Goal: Check status: Check status

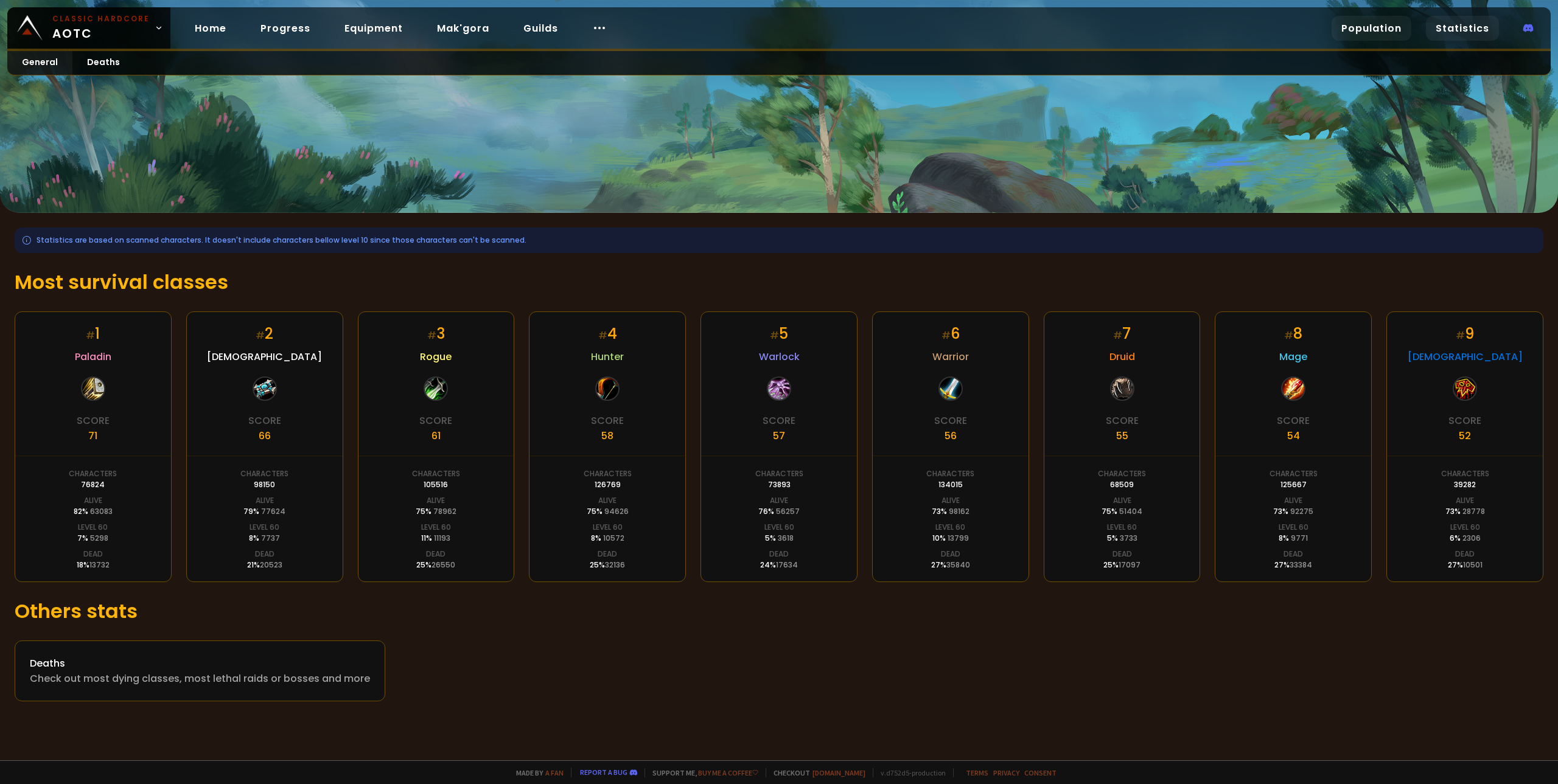
click at [1380, 29] on link "Population" at bounding box center [1372, 28] width 80 height 25
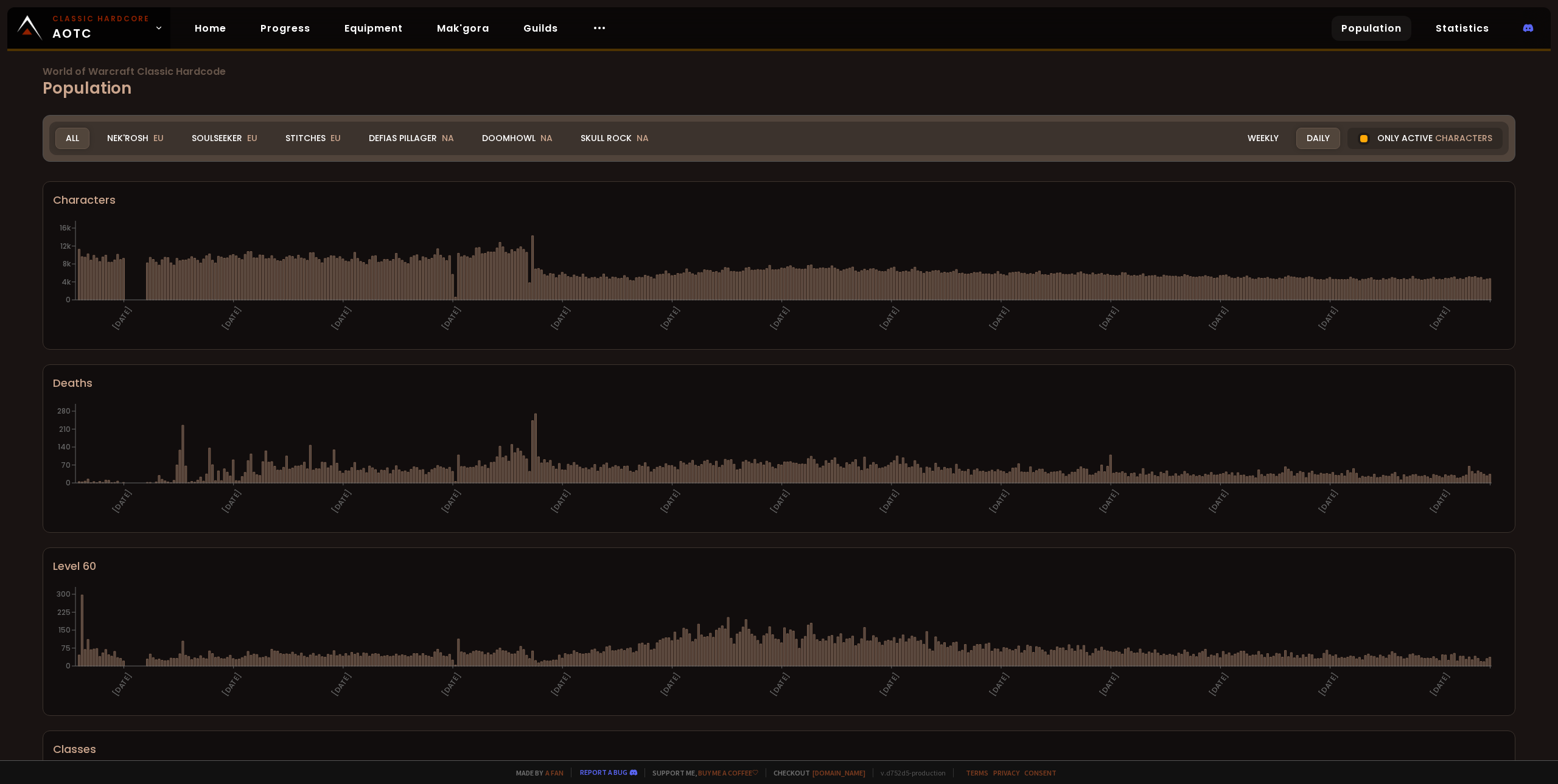
drag, startPoint x: 540, startPoint y: 134, endPoint x: 659, endPoint y: 251, distance: 166.9
click at [540, 134] on span "NA" at bounding box center [546, 138] width 12 height 12
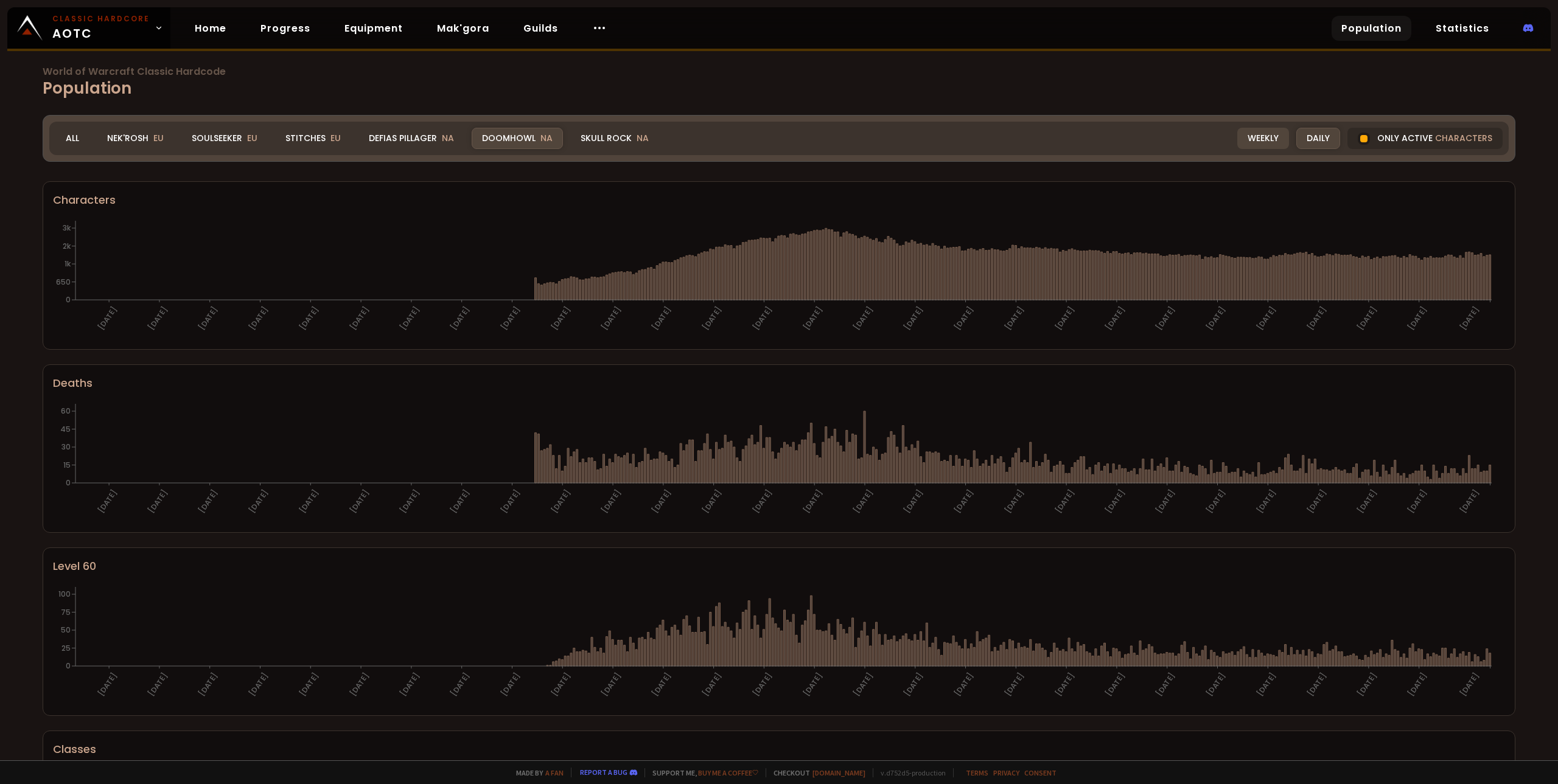
click at [1251, 134] on div "Weekly" at bounding box center [1263, 138] width 52 height 21
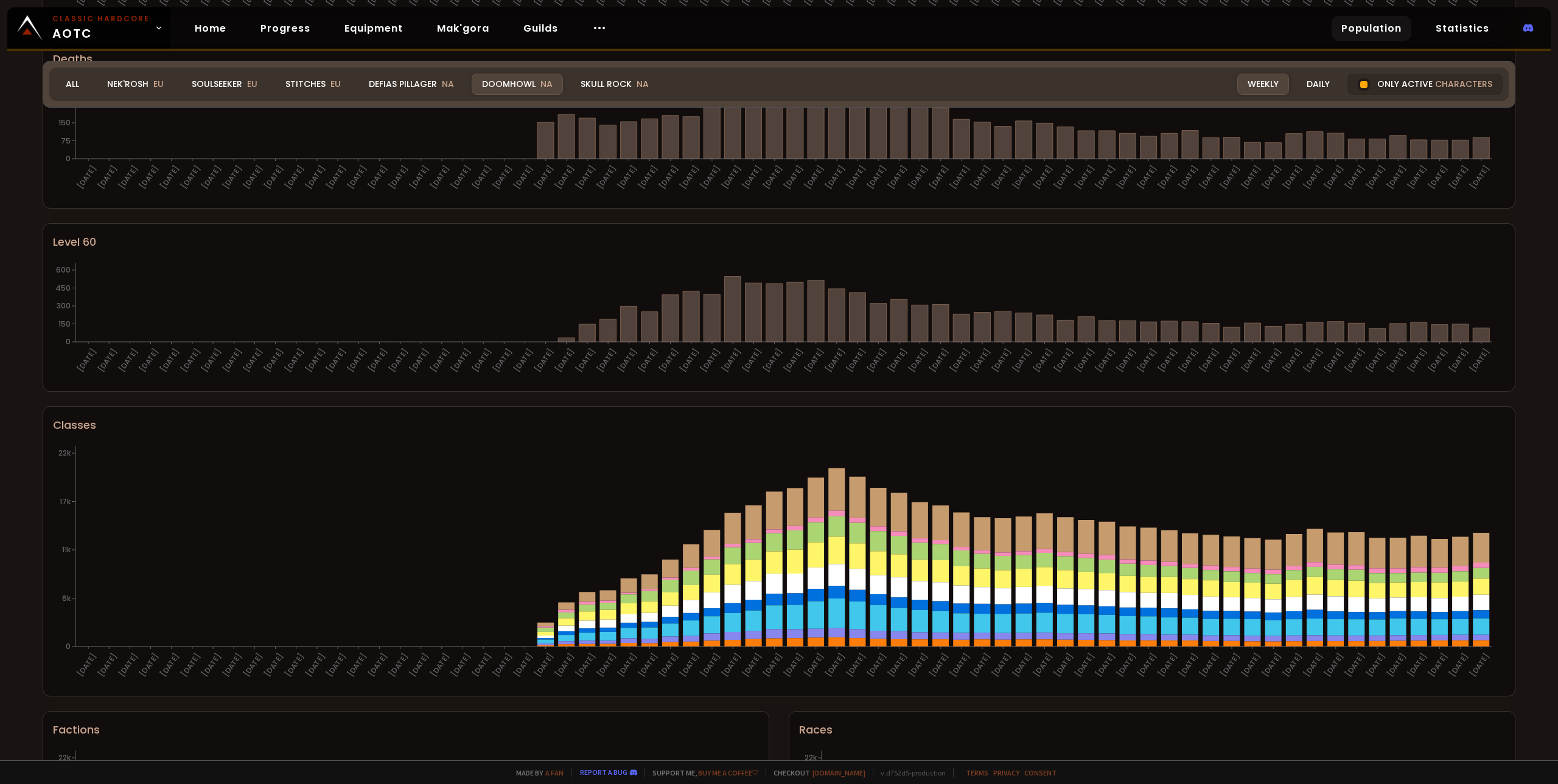
scroll to position [454, 0]
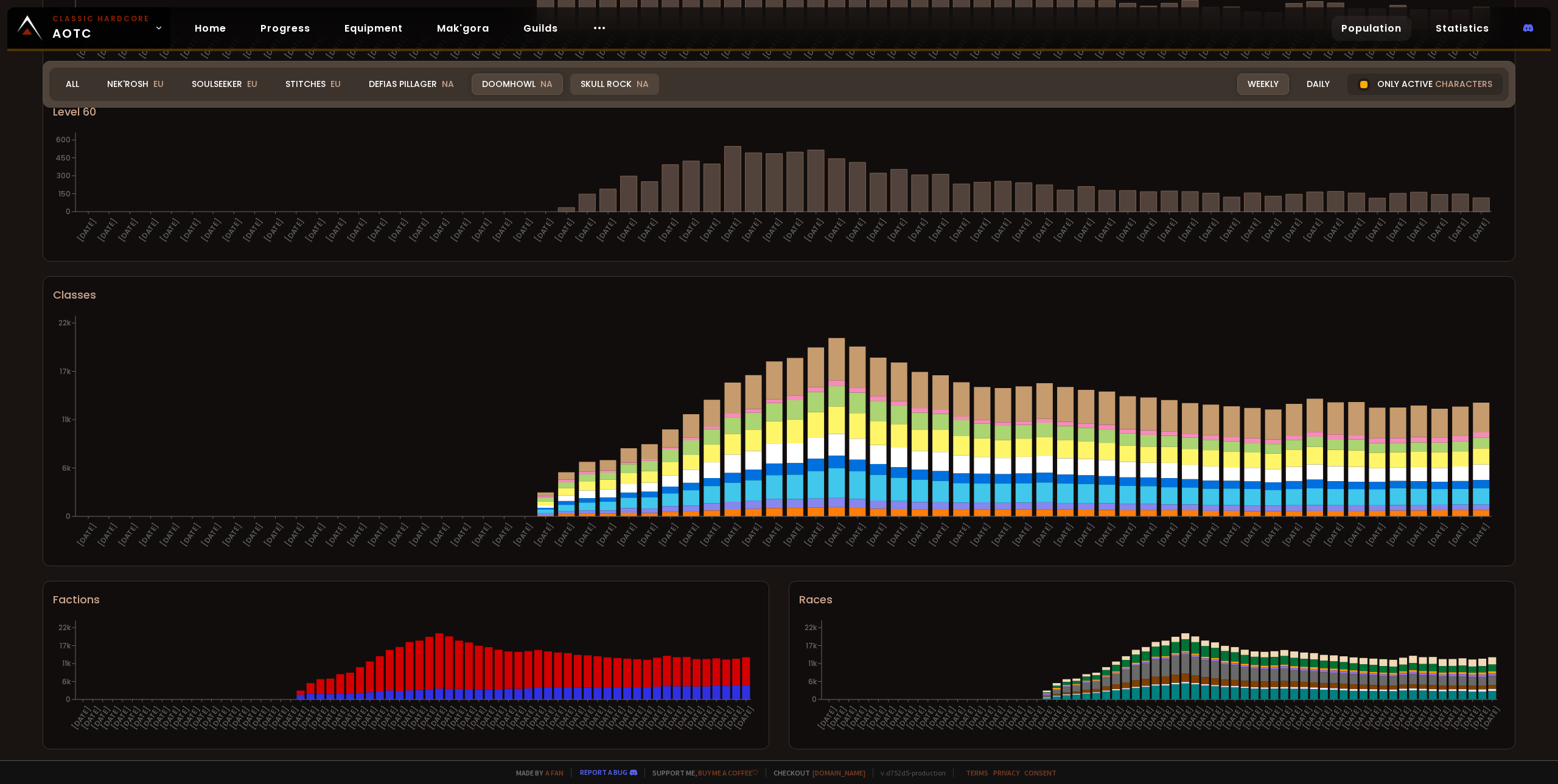
click at [617, 88] on div "Skull Rock NA" at bounding box center [614, 84] width 89 height 21
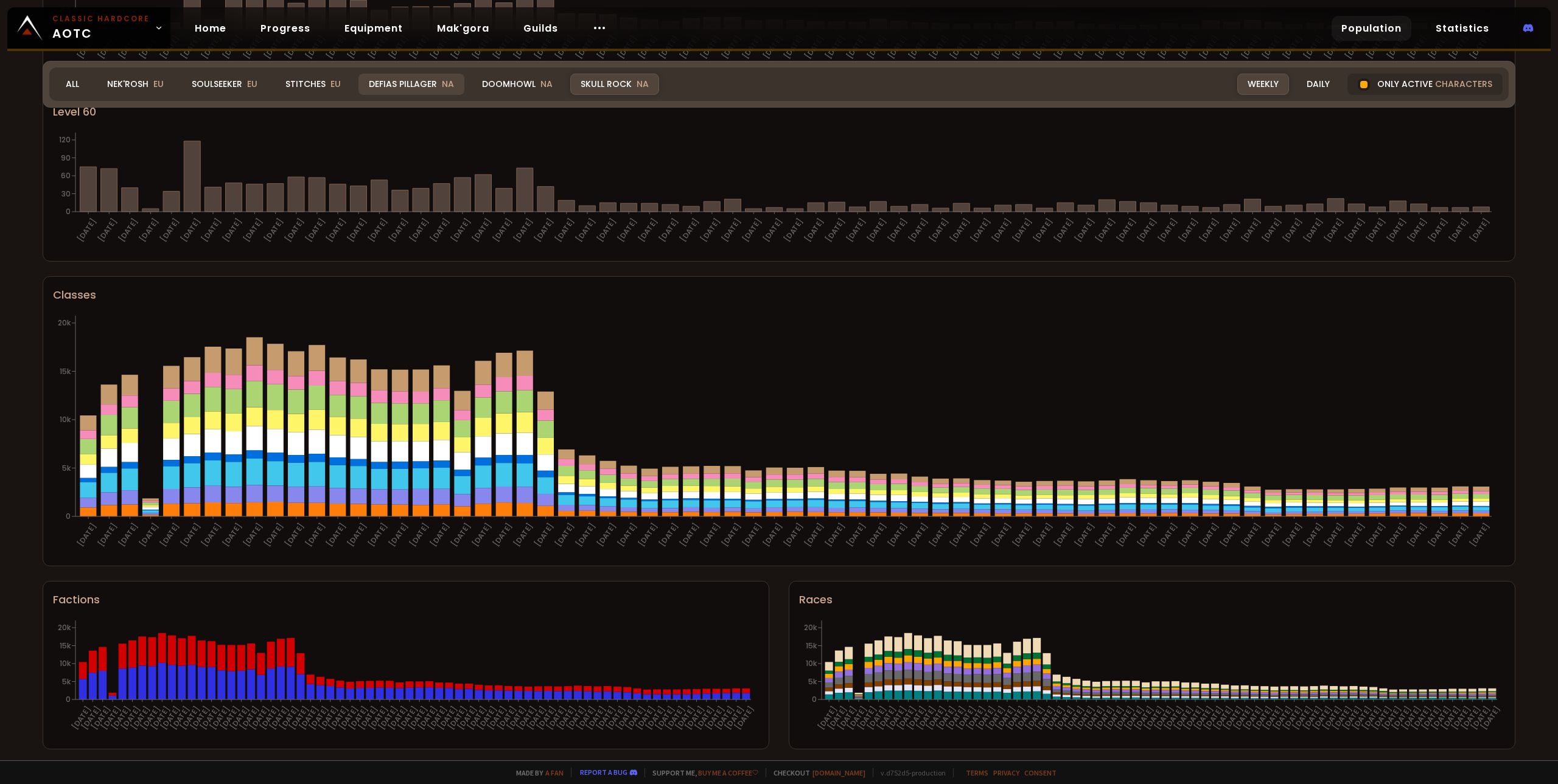
click at [383, 82] on div "Defias Pillager NA" at bounding box center [411, 84] width 106 height 21
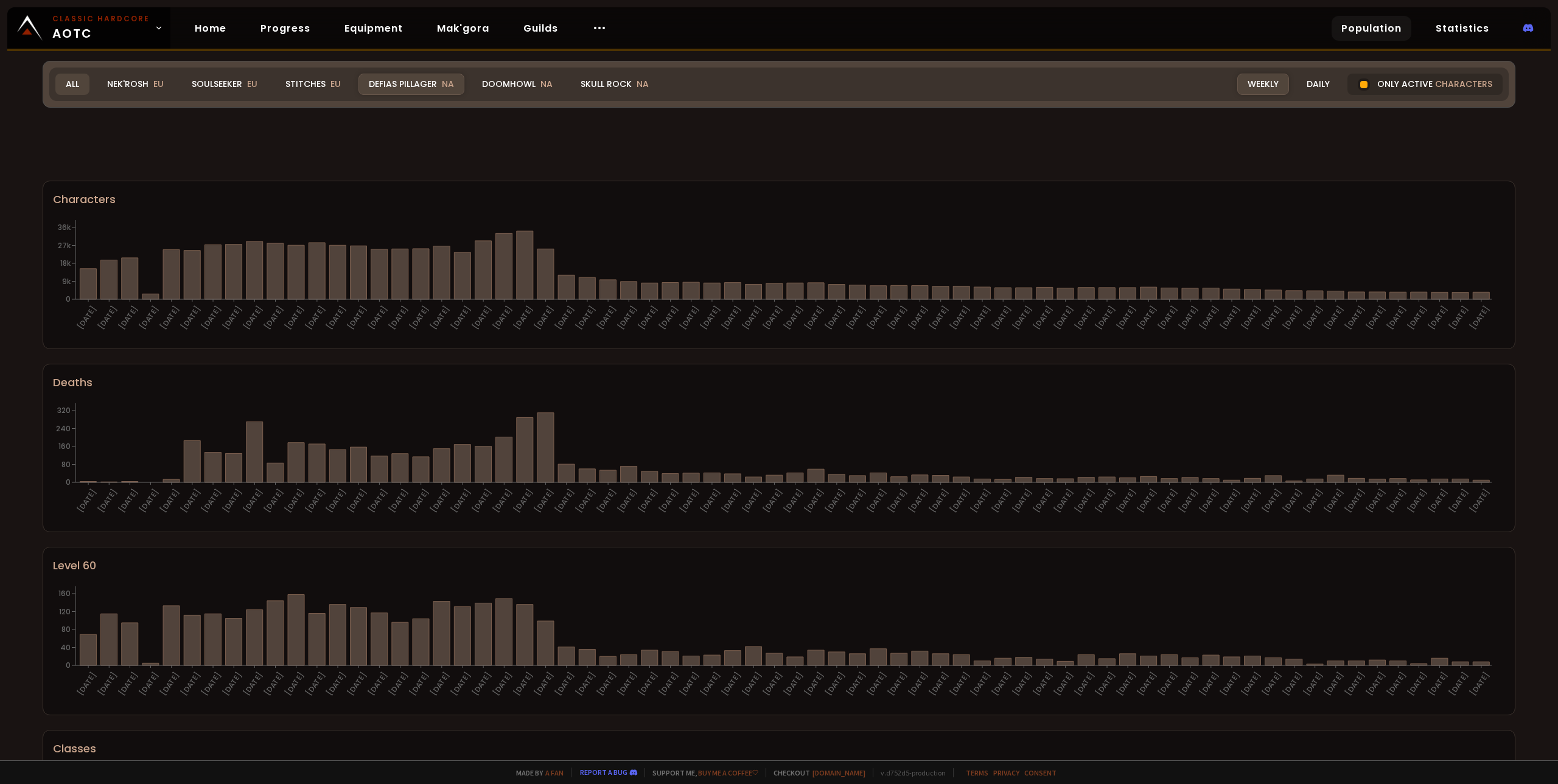
scroll to position [454, 0]
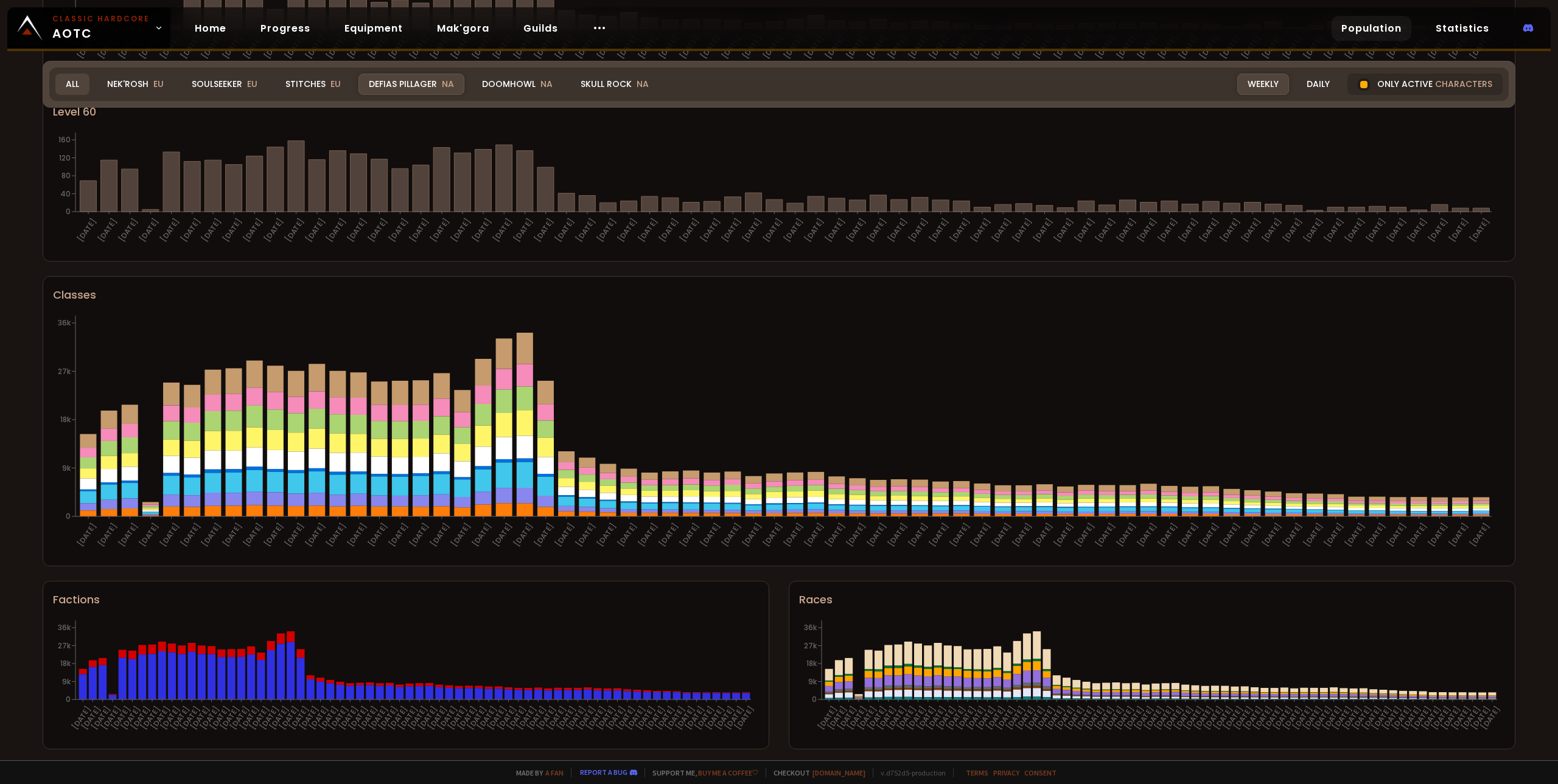
click at [71, 80] on div "All" at bounding box center [72, 84] width 34 height 21
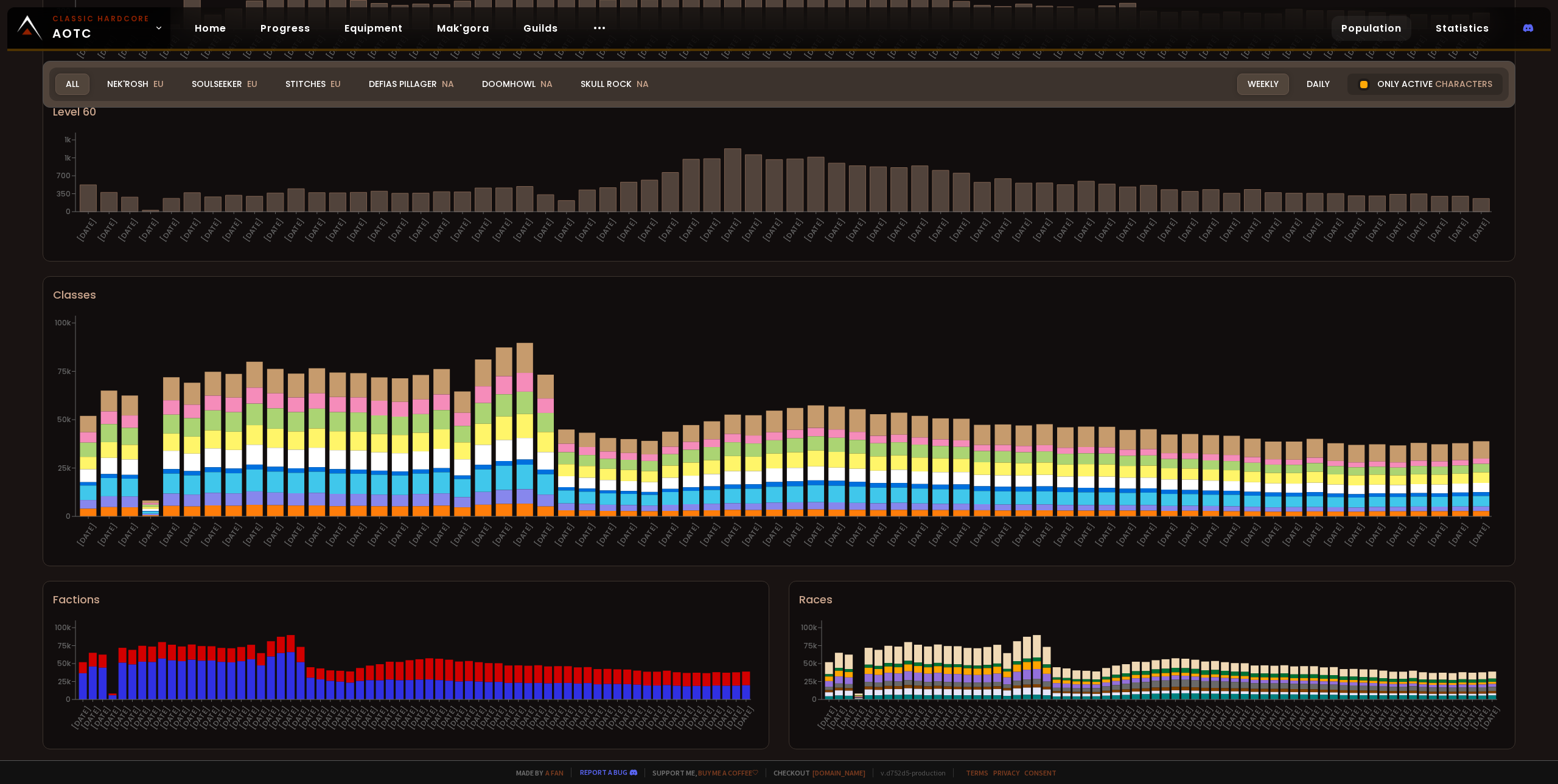
drag, startPoint x: 494, startPoint y: 91, endPoint x: 623, endPoint y: 154, distance: 143.6
click at [495, 91] on div "Doomhowl NA" at bounding box center [517, 84] width 91 height 21
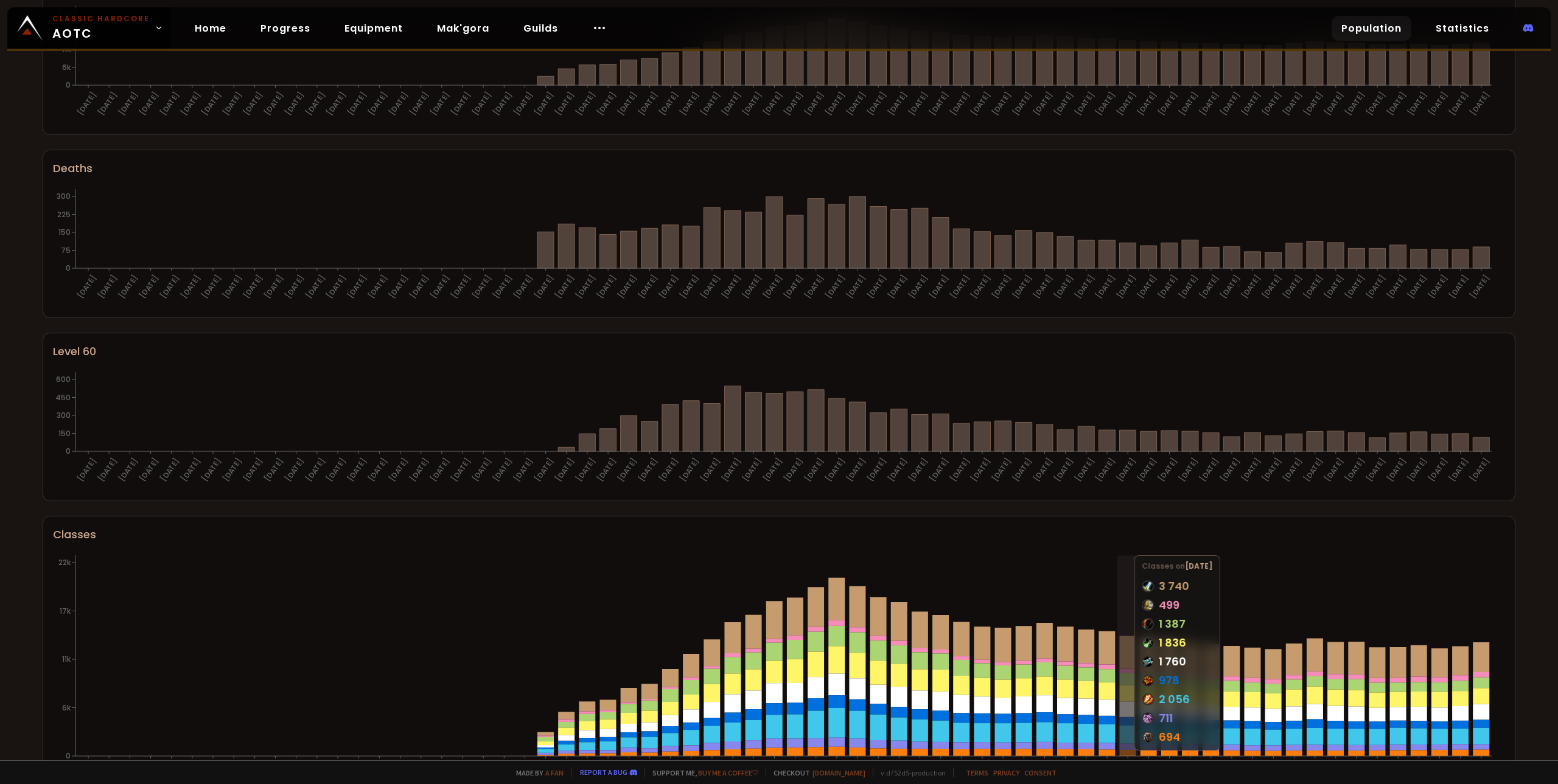
scroll to position [0, 0]
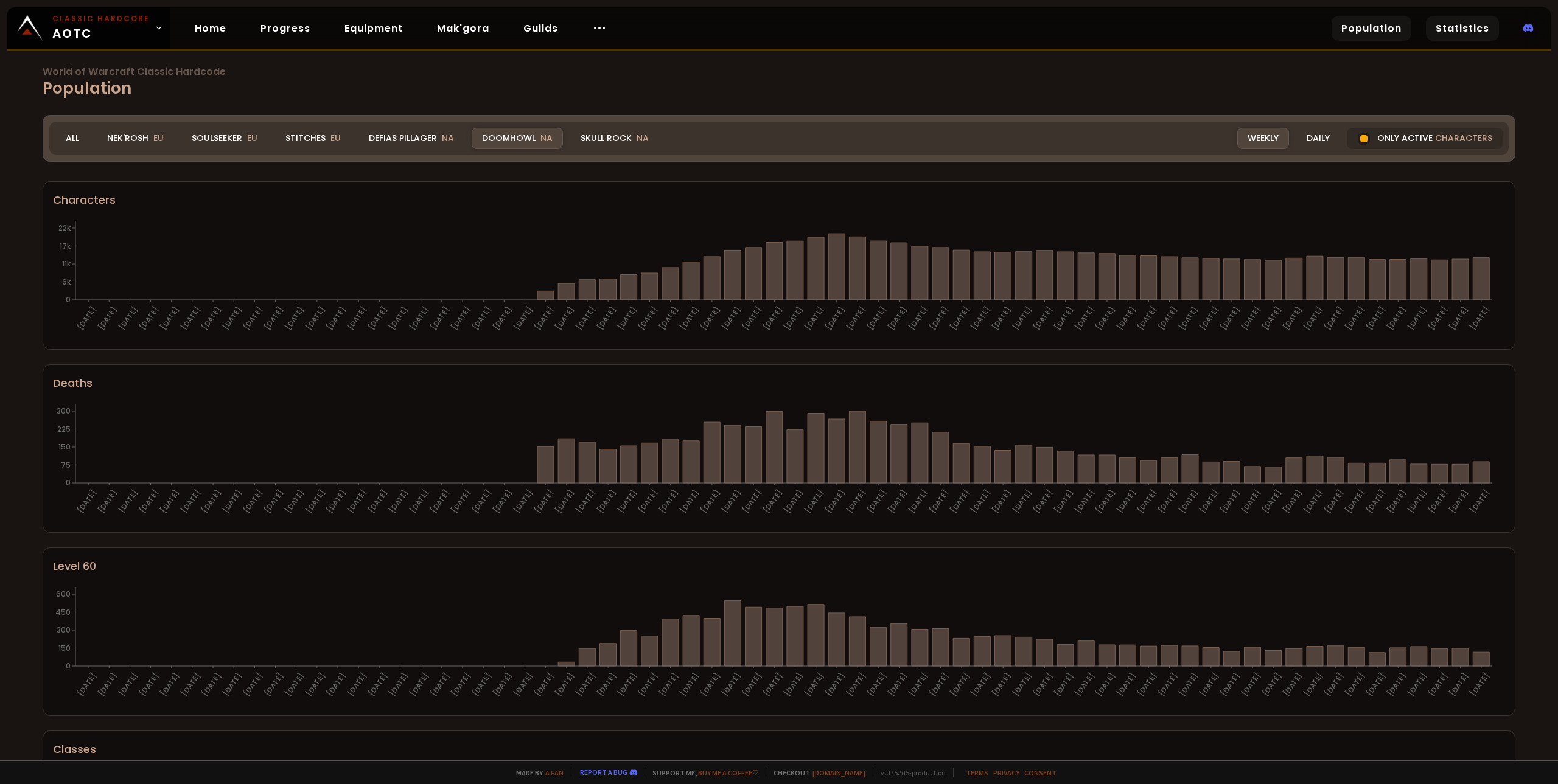
click at [1444, 22] on link "Statistics" at bounding box center [1462, 28] width 73 height 25
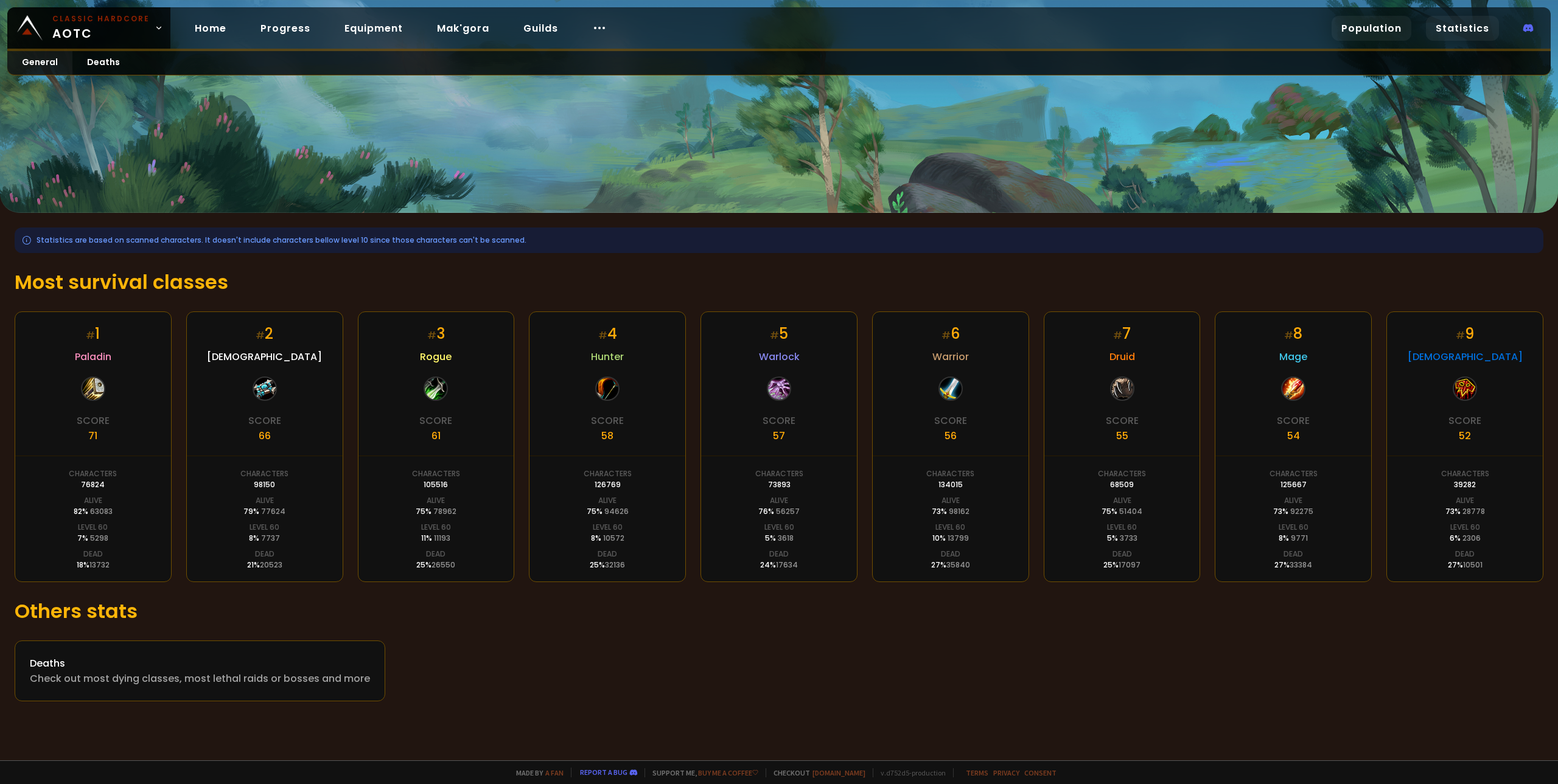
click at [1382, 21] on link "Population" at bounding box center [1372, 28] width 80 height 25
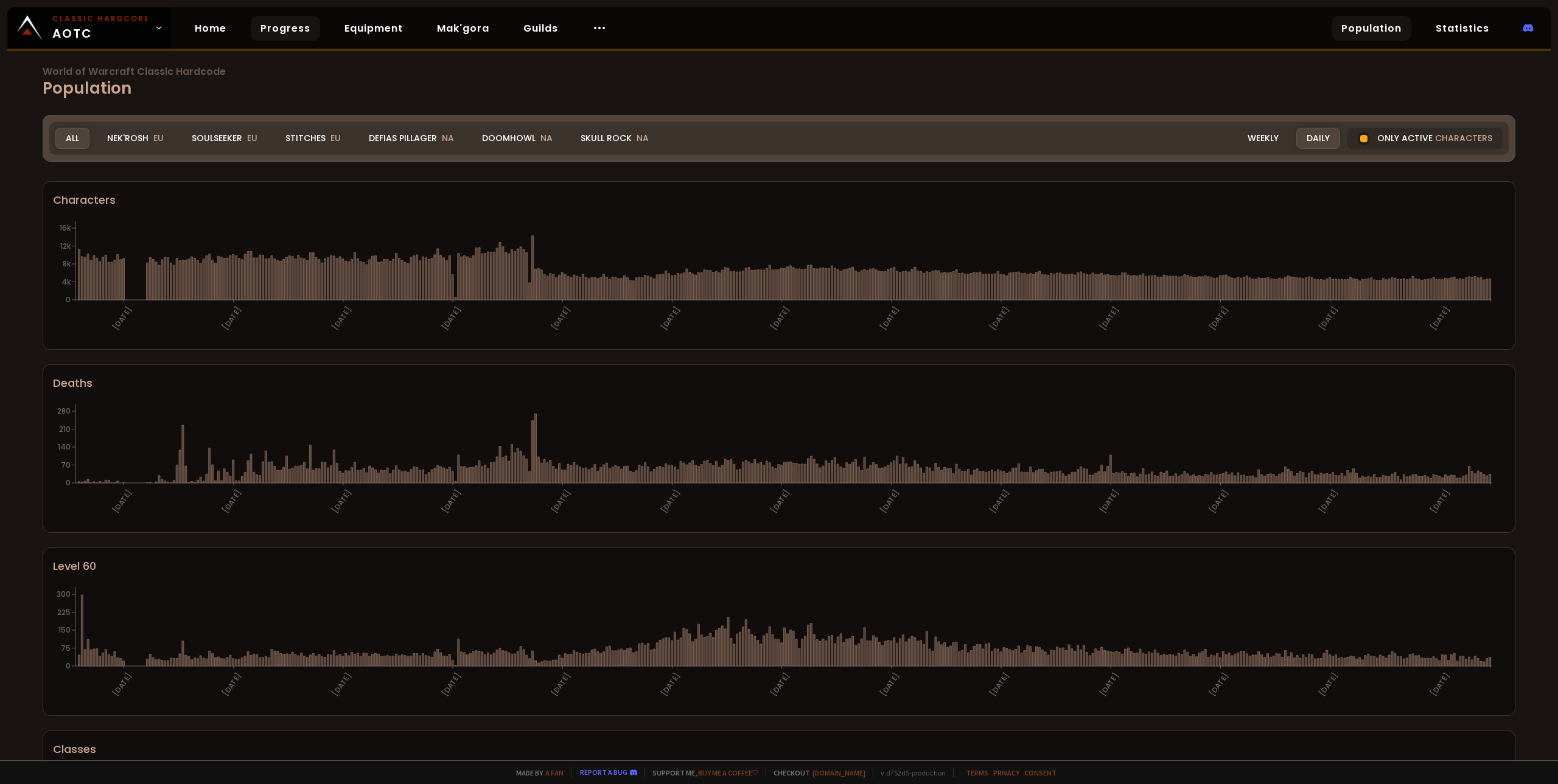
click at [270, 25] on link "Progress" at bounding box center [285, 28] width 69 height 25
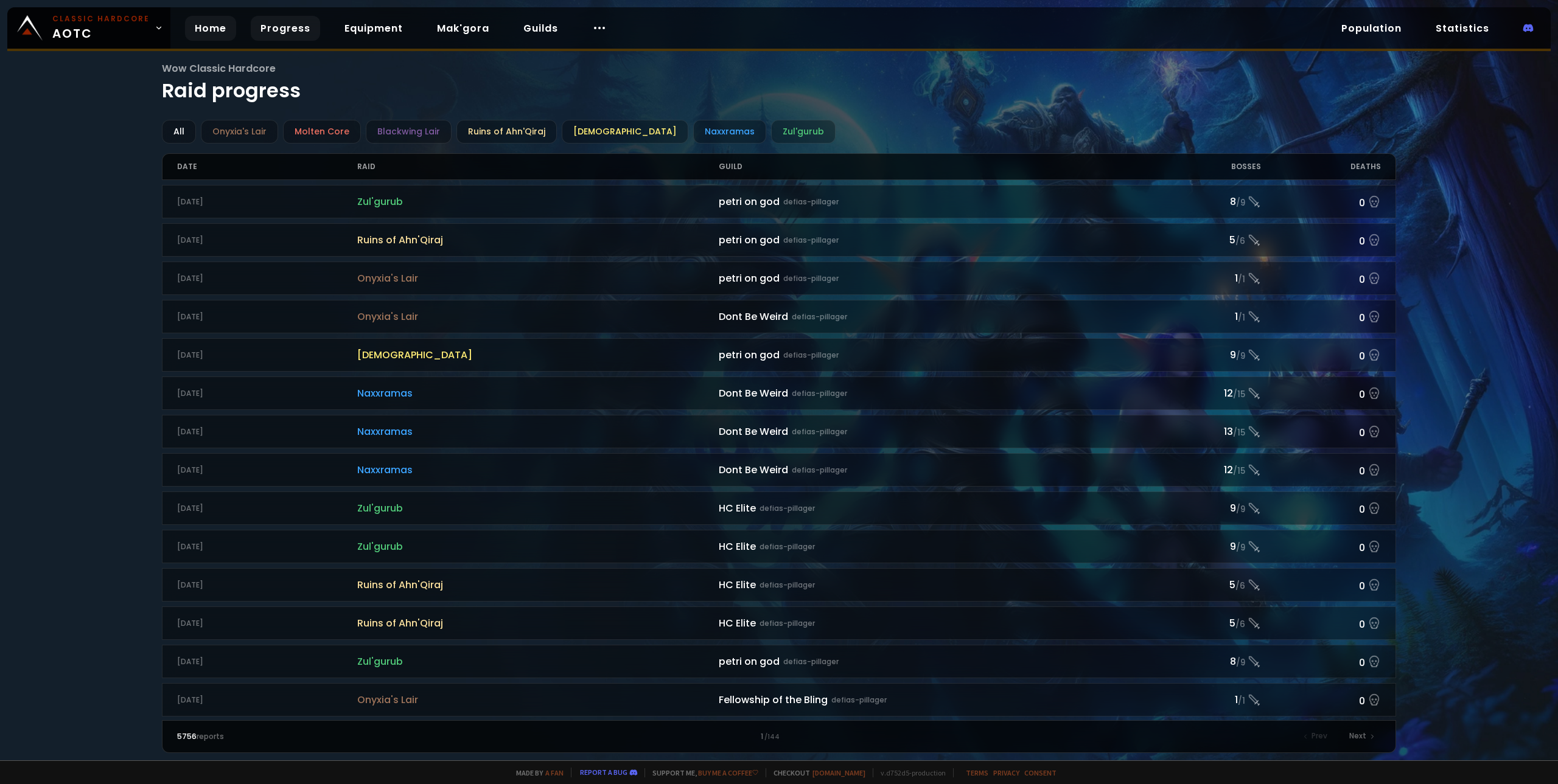
click at [210, 32] on link "Home" at bounding box center [210, 28] width 51 height 25
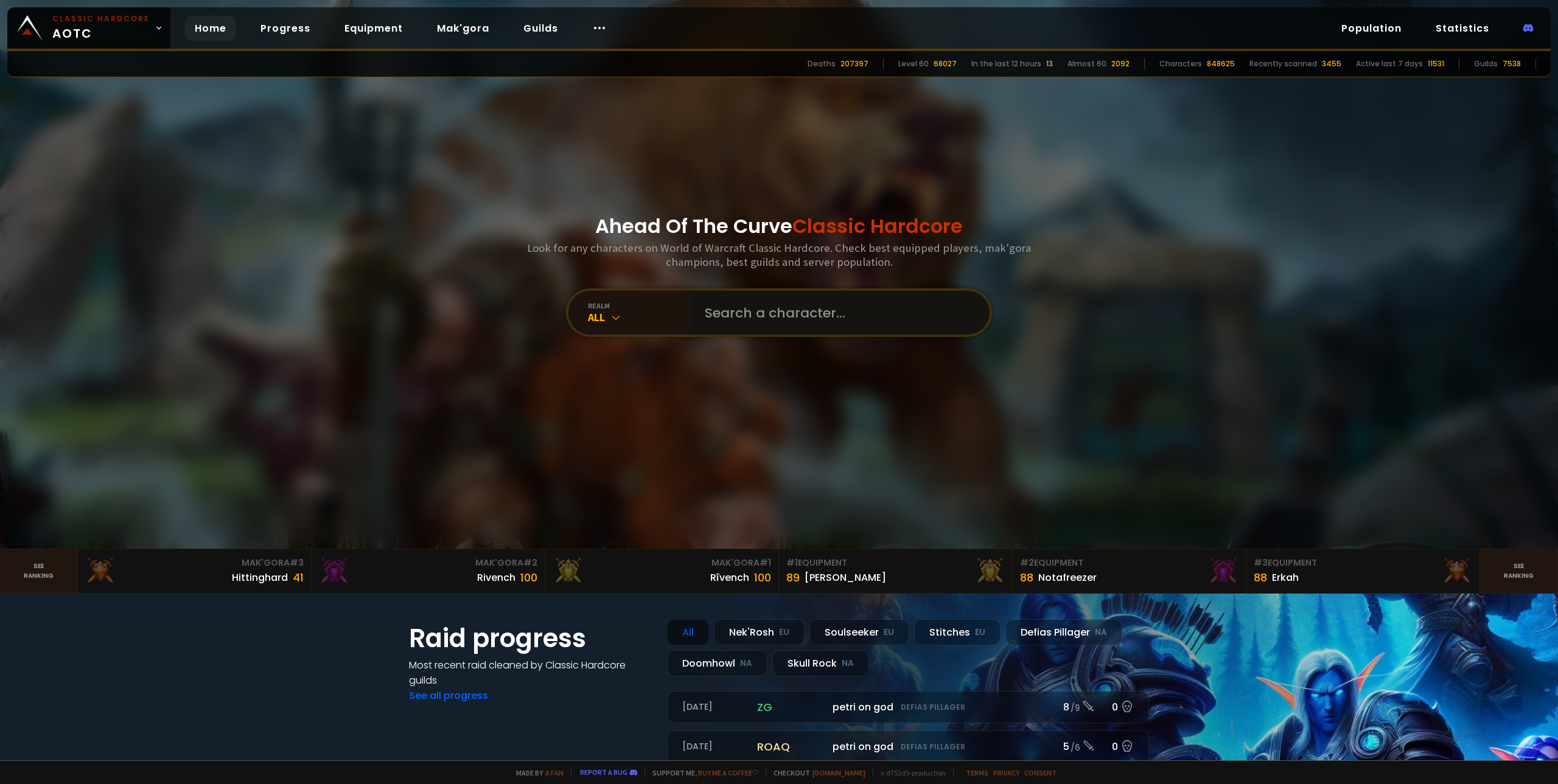
click at [815, 317] on input "text" at bounding box center [836, 312] width 278 height 44
type input "apachecopter"
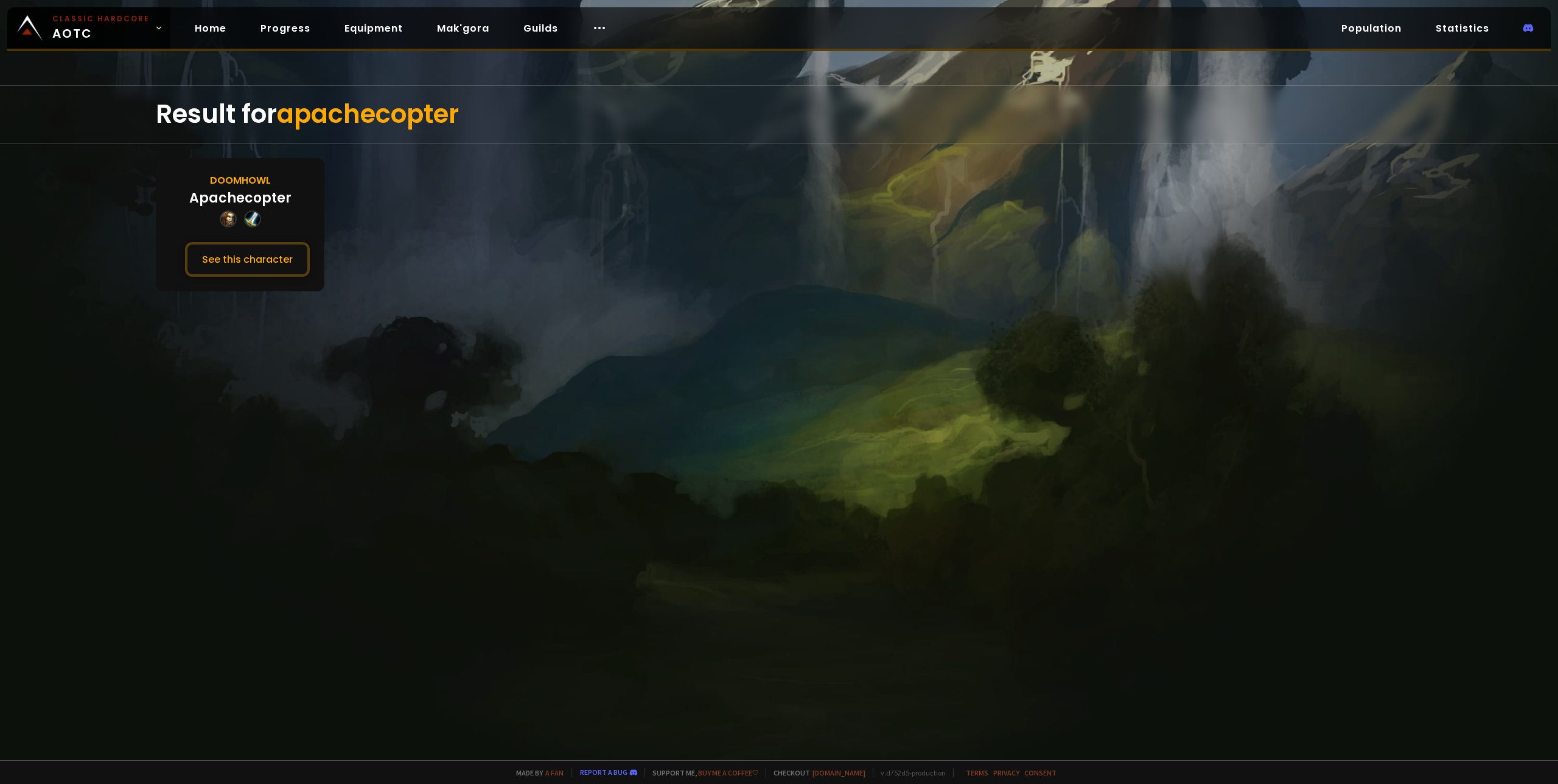
click at [252, 191] on div "Apachecopter" at bounding box center [240, 198] width 102 height 20
click at [234, 207] on div "Apachecopter" at bounding box center [240, 198] width 102 height 20
click at [233, 259] on button "See this character" at bounding box center [247, 259] width 124 height 35
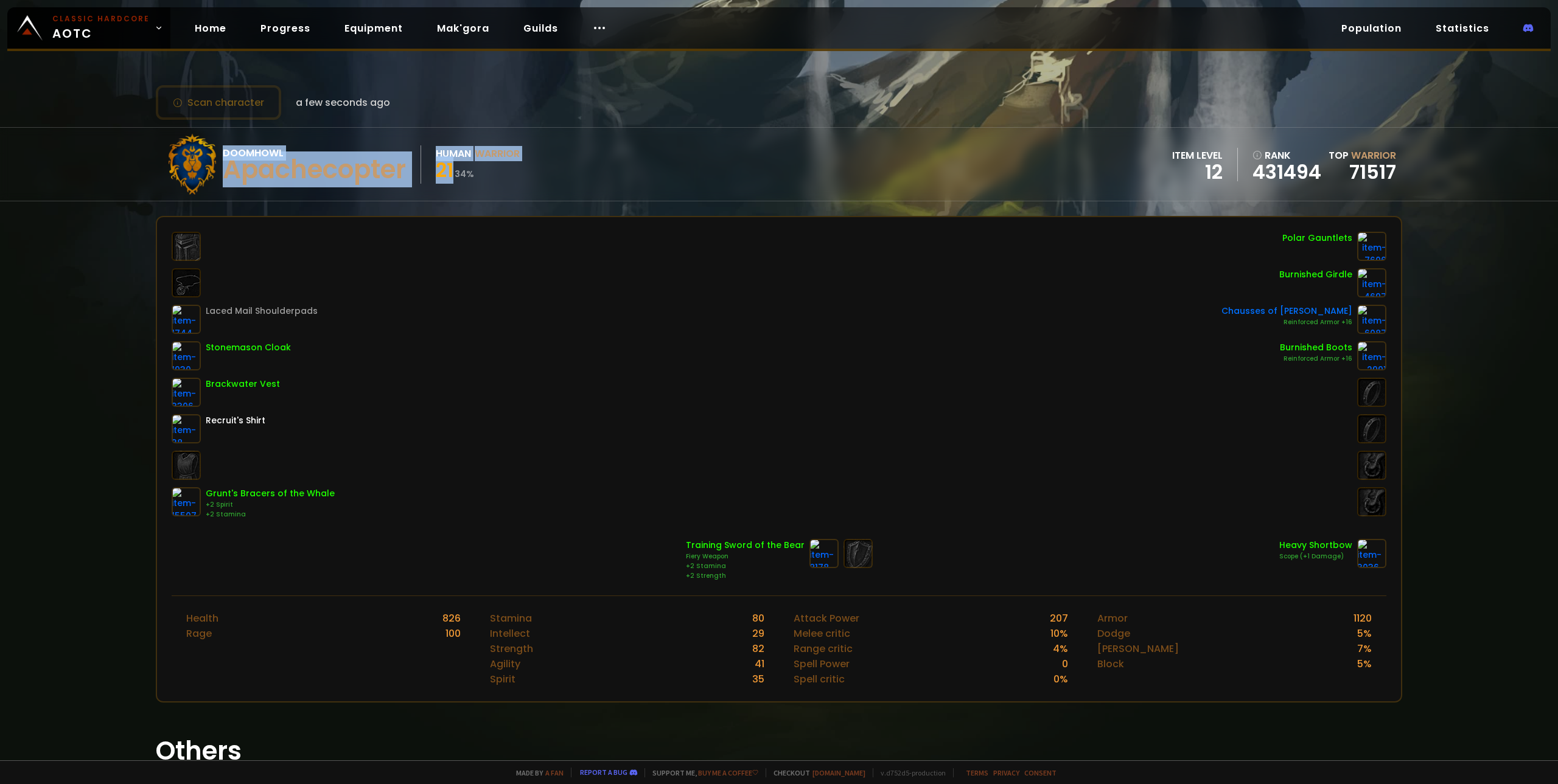
drag, startPoint x: 211, startPoint y: 163, endPoint x: 458, endPoint y: 171, distance: 247.1
click at [458, 171] on div "Doomhowl Apachecopter Human Warrior 21 34 %" at bounding box center [341, 164] width 358 height 61
click at [527, 171] on div "Doomhowl Apachecopter Human Warrior 21 34 % item level 12 rank 431494 Top Warri…" at bounding box center [779, 164] width 1247 height 73
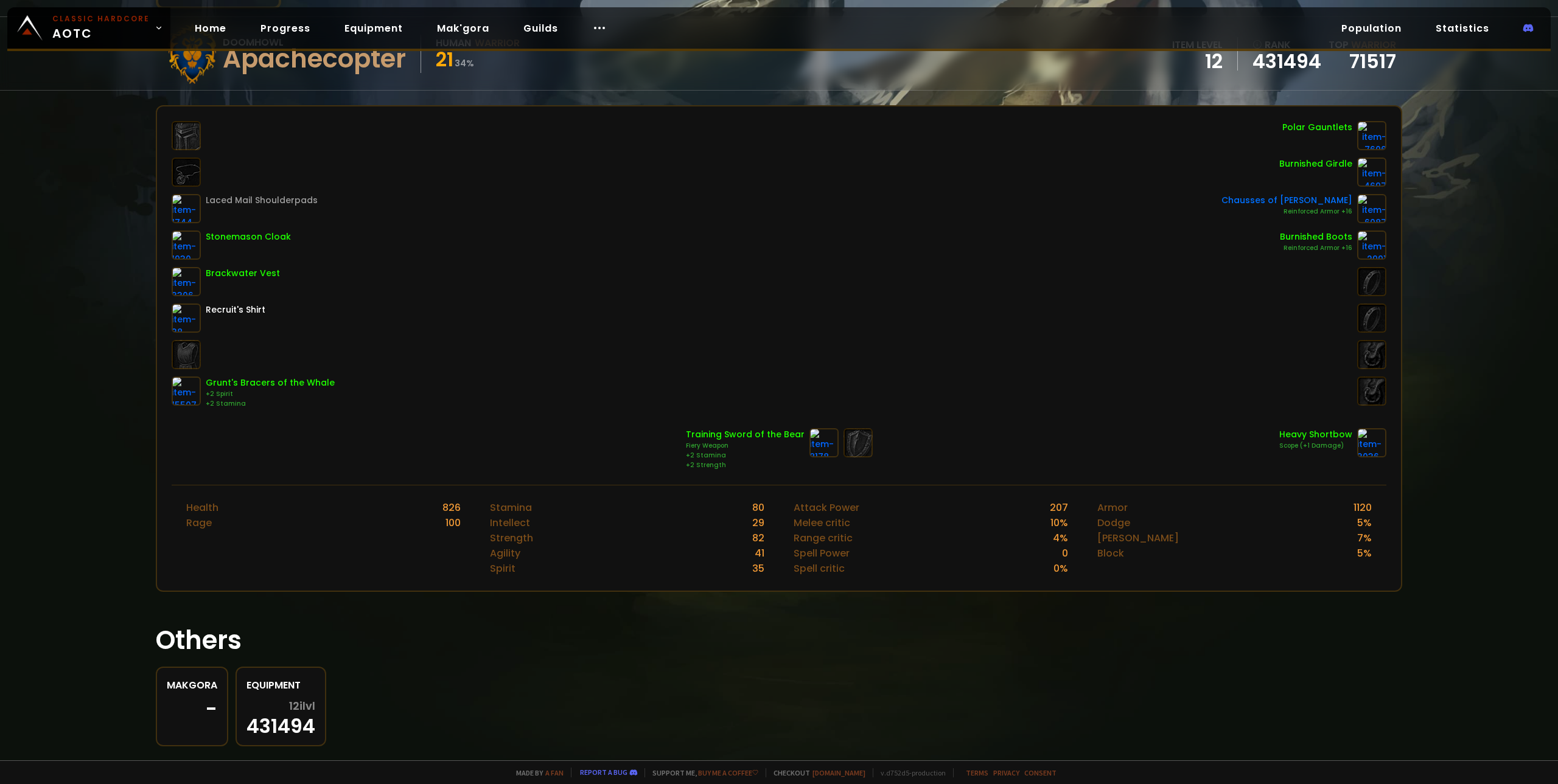
scroll to position [129, 0]
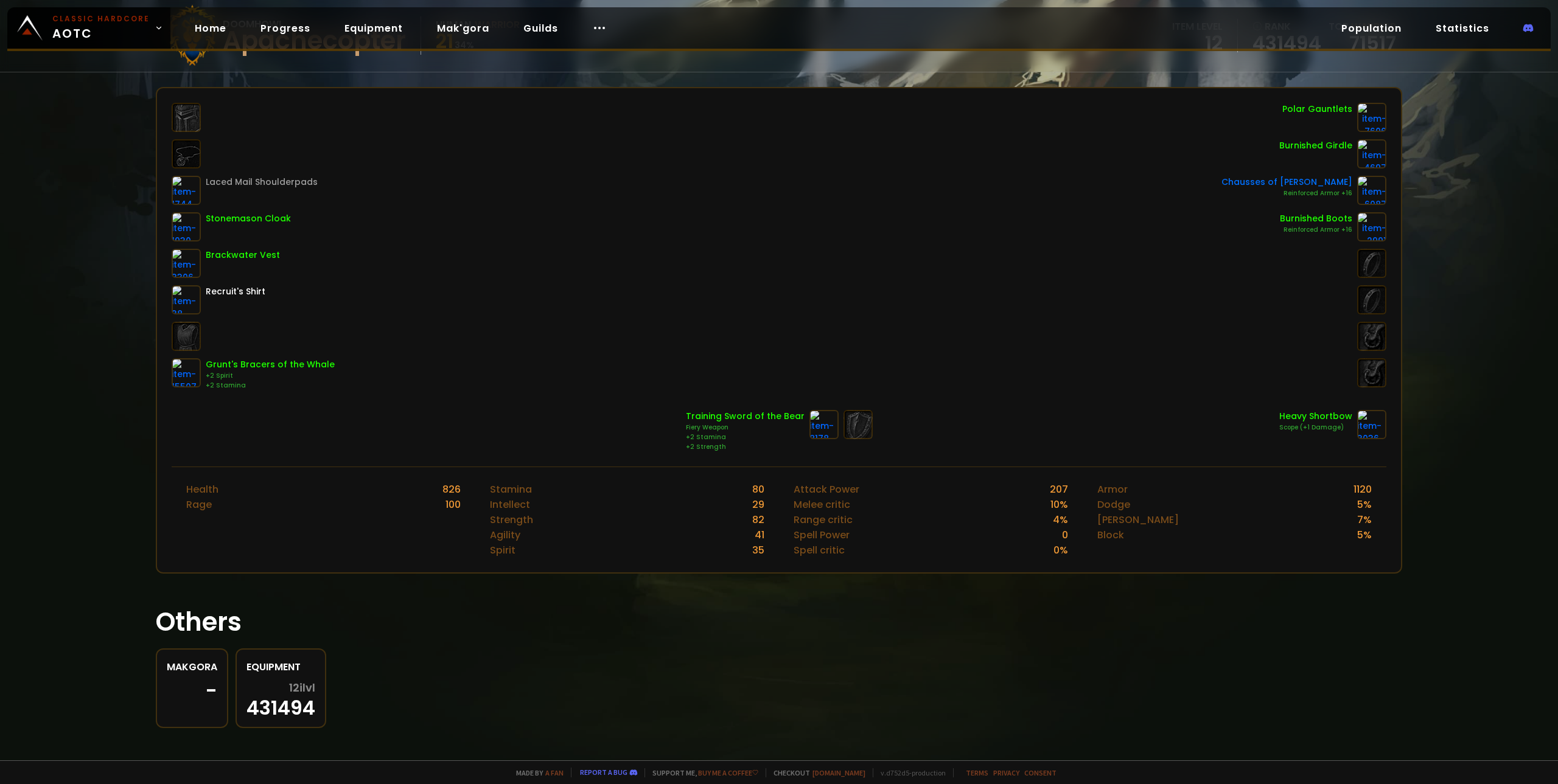
click at [213, 689] on div "-" at bounding box center [192, 691] width 50 height 18
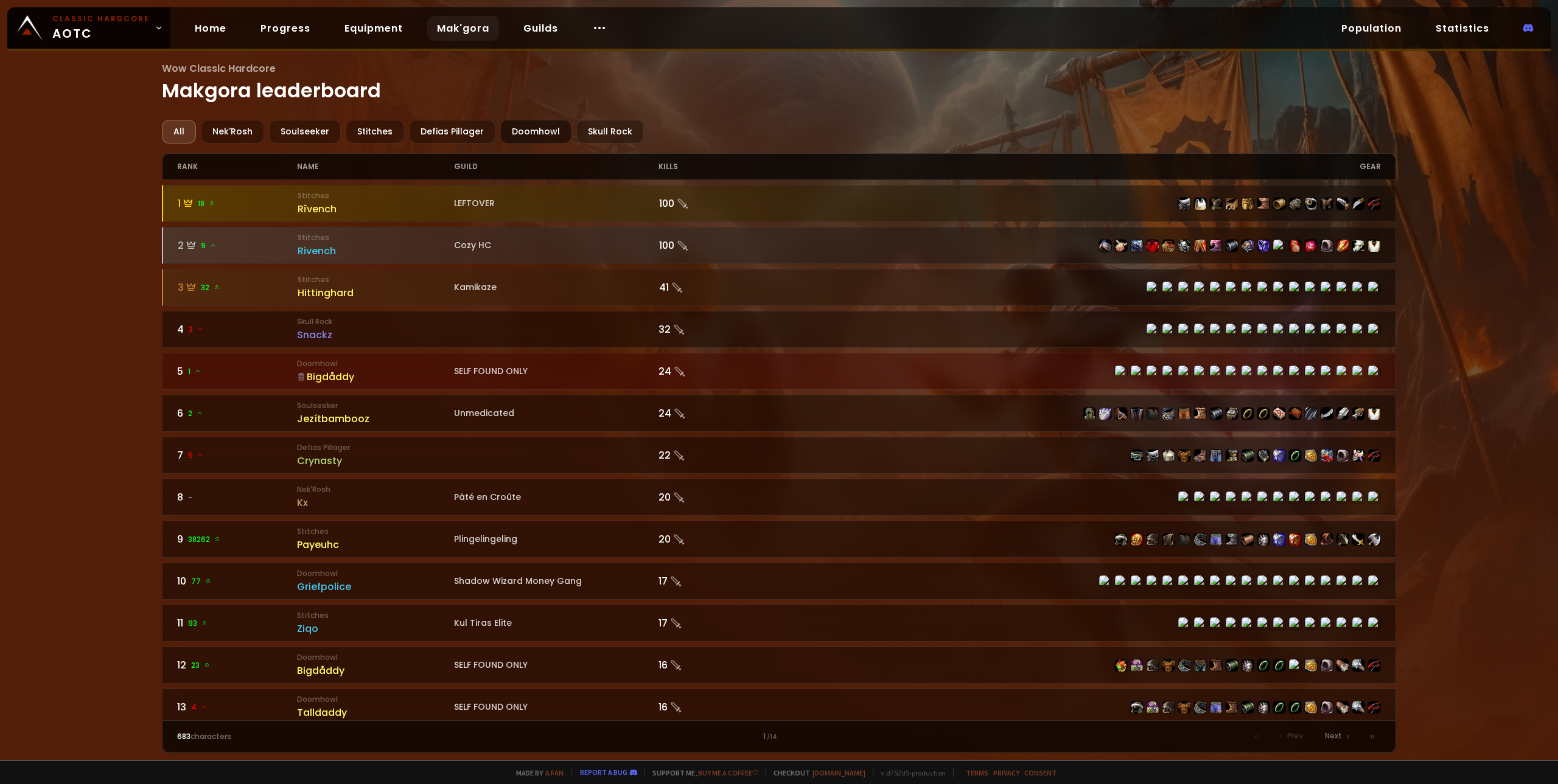
click at [530, 128] on div "Doomhowl" at bounding box center [536, 132] width 71 height 24
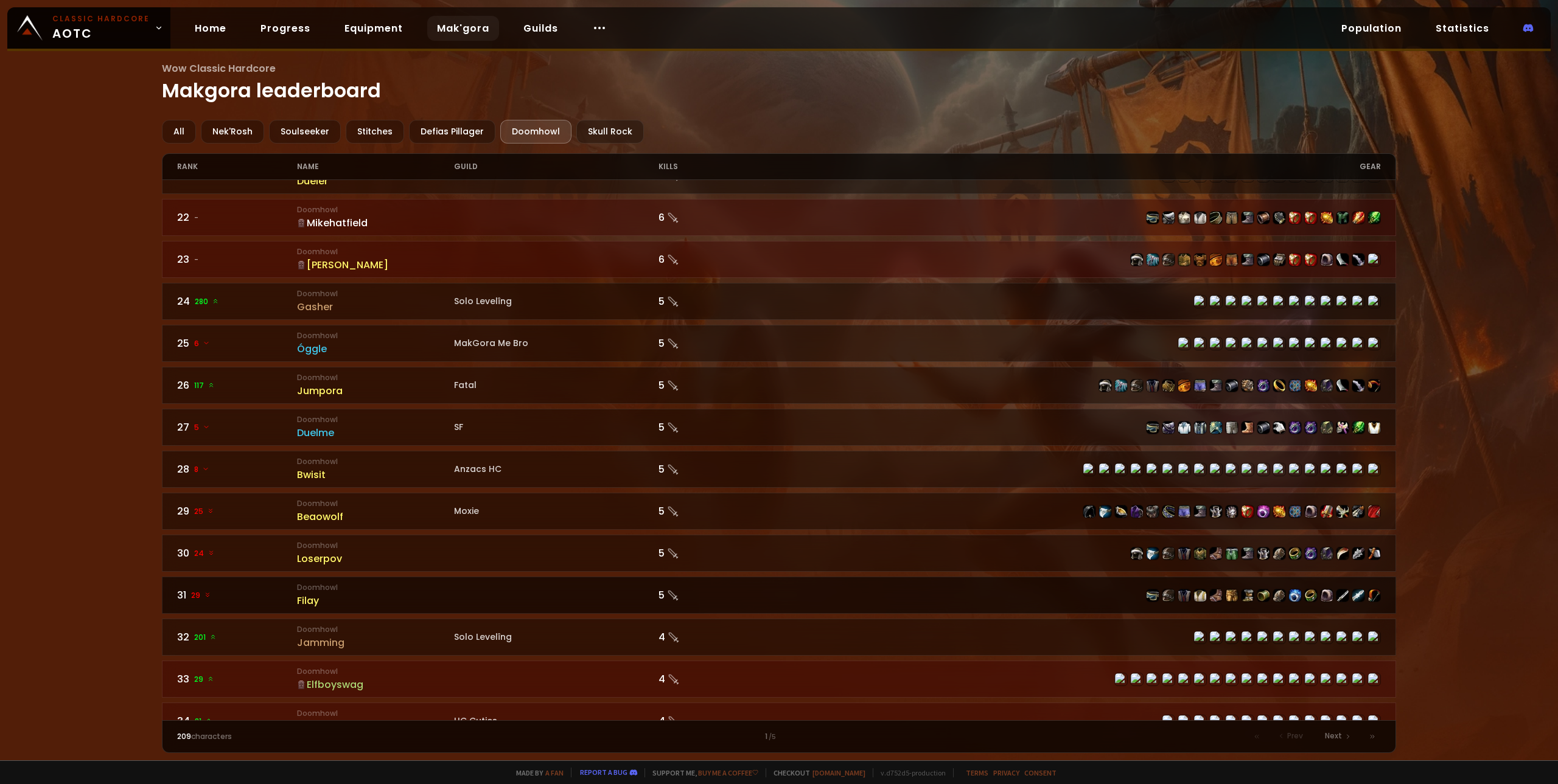
scroll to position [868, 0]
